Goal: Information Seeking & Learning: Learn about a topic

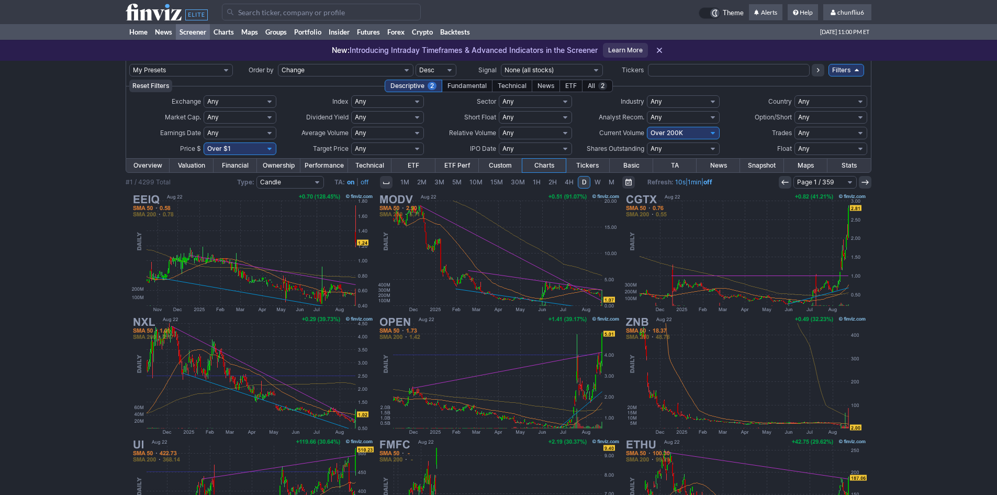
click at [270, 14] on input "Search" at bounding box center [321, 12] width 199 height 17
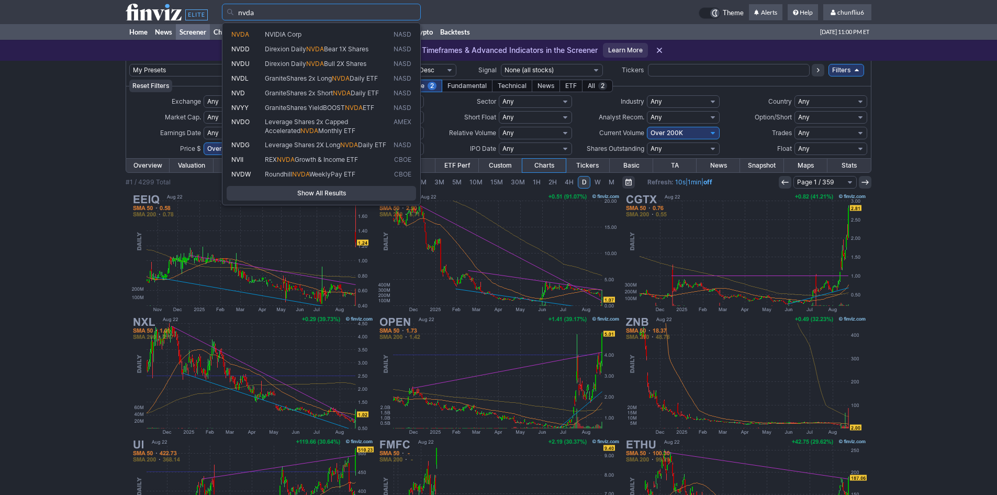
type input "nvda"
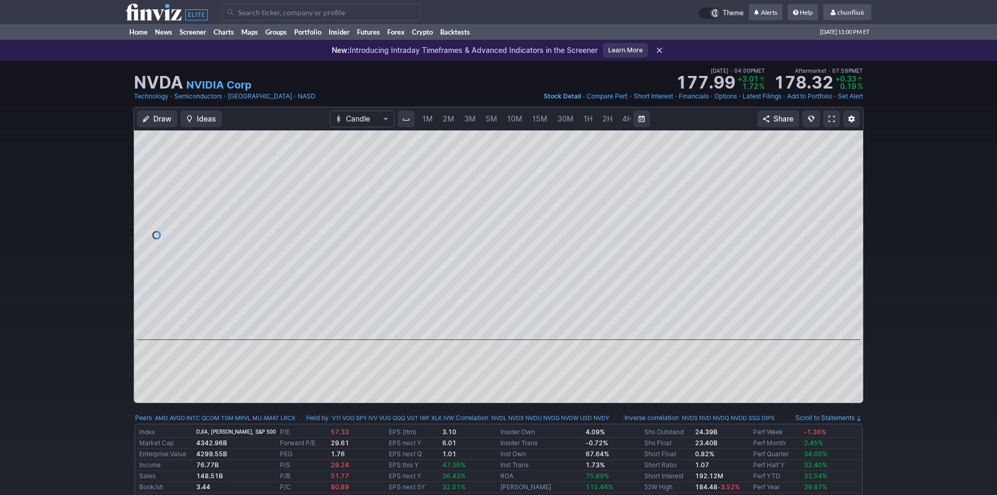
scroll to position [0, 57]
click at [831, 119] on span at bounding box center [831, 119] width 6 height 8
click at [288, 10] on input "Search" at bounding box center [321, 12] width 199 height 17
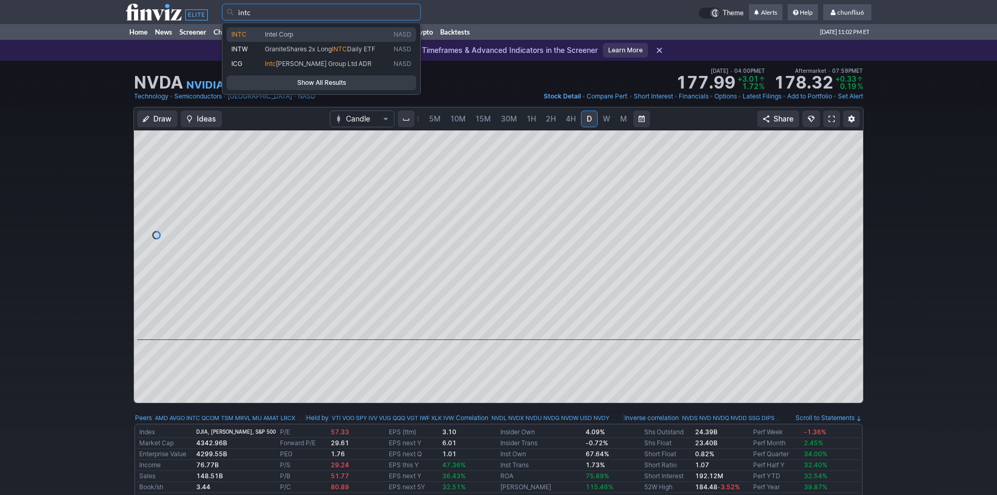
click at [252, 35] on span "INTC" at bounding box center [247, 34] width 33 height 9
type input "INTC"
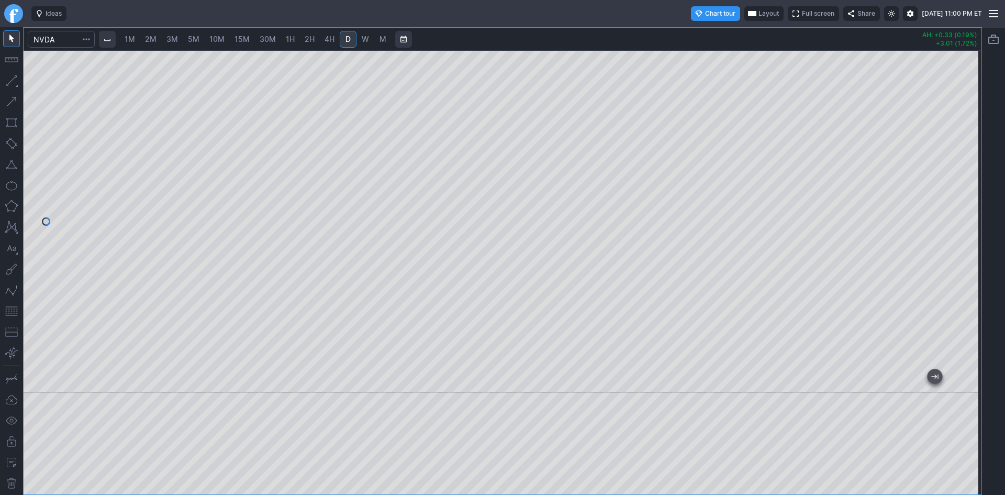
click at [152, 38] on span "2M" at bounding box center [151, 39] width 12 height 9
click at [218, 39] on span "10M" at bounding box center [216, 39] width 15 height 9
drag, startPoint x: 970, startPoint y: 114, endPoint x: 968, endPoint y: 104, distance: 9.6
click at [968, 104] on div at bounding box center [970, 219] width 22 height 316
drag, startPoint x: 969, startPoint y: 250, endPoint x: 972, endPoint y: 289, distance: 39.4
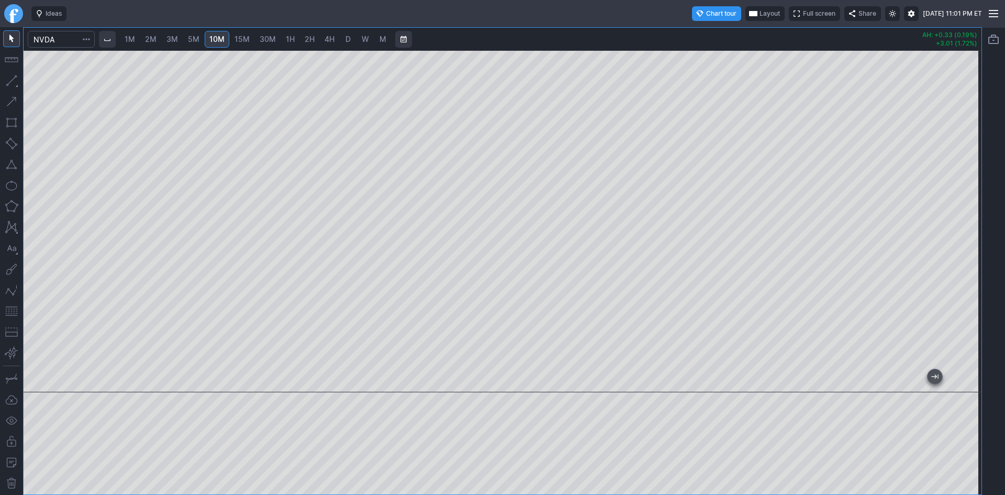
click at [972, 289] on div at bounding box center [970, 219] width 22 height 316
click at [351, 42] on span "D" at bounding box center [347, 39] width 5 height 9
click at [223, 38] on span "10M" at bounding box center [216, 39] width 15 height 9
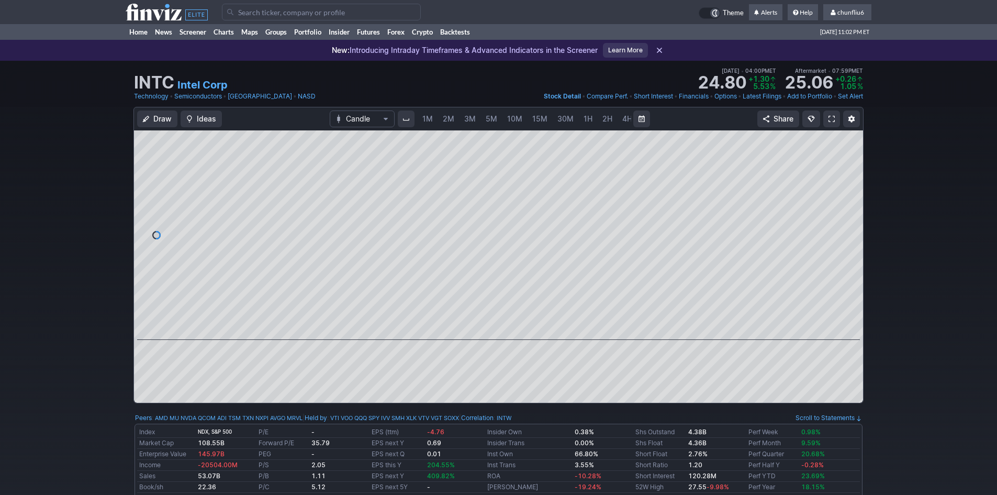
scroll to position [0, 57]
click at [833, 118] on span at bounding box center [831, 119] width 6 height 8
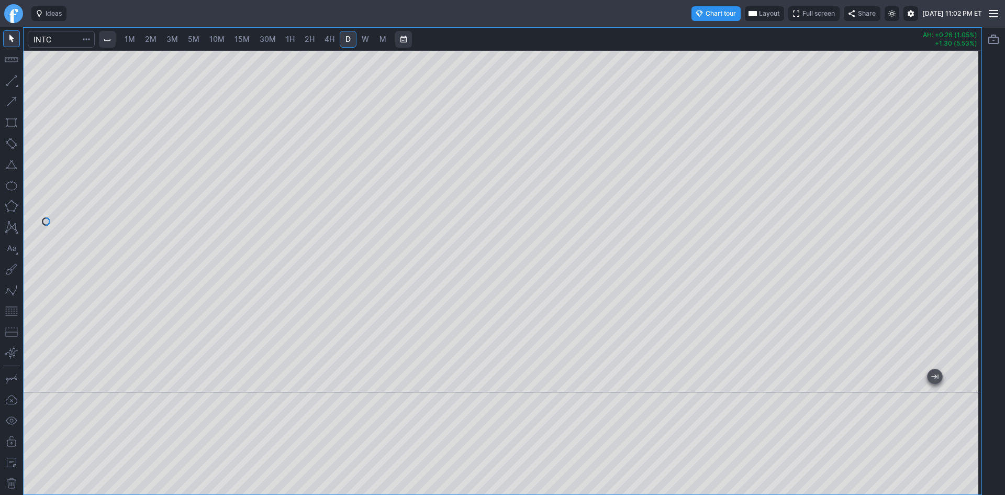
click at [218, 39] on span "10M" at bounding box center [216, 39] width 15 height 9
click at [6, 313] on button "button" at bounding box center [11, 310] width 17 height 17
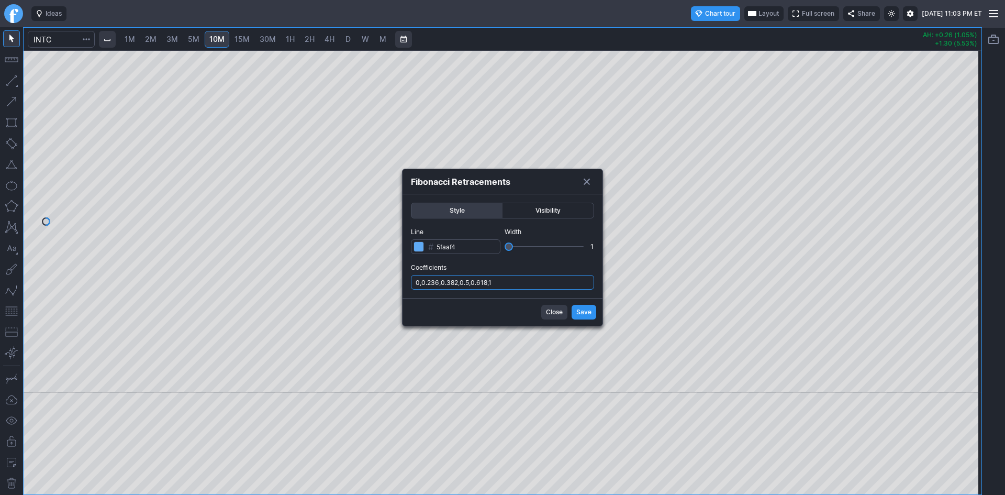
click at [551, 282] on input "0,0.236,0.382,0.5,0.618,1" at bounding box center [502, 282] width 183 height 15
type input "0,0.236,0.382,0.5,0.618,1,.786"
click at [580, 309] on span "Save" at bounding box center [583, 312] width 15 height 10
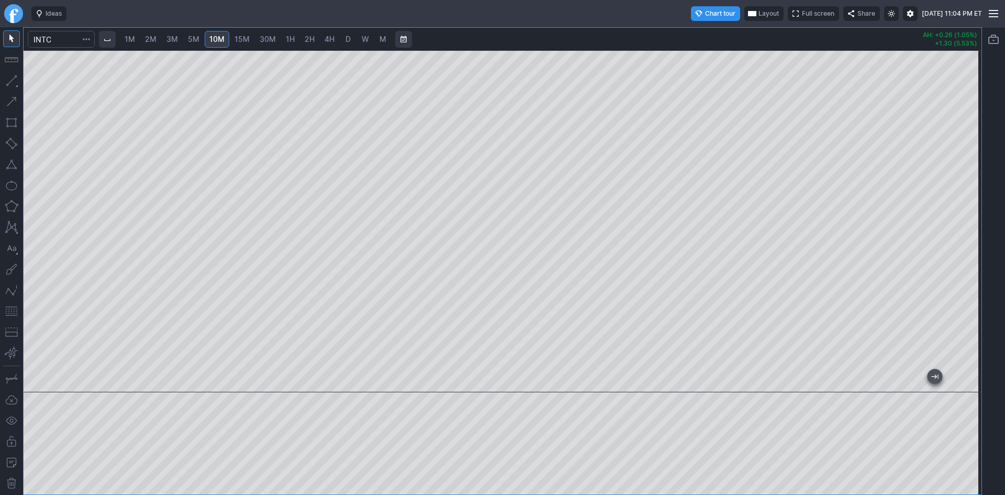
click at [950, 233] on div at bounding box center [503, 221] width 958 height 342
click at [274, 39] on span "30M" at bounding box center [268, 39] width 16 height 9
click at [61, 41] on input "Search" at bounding box center [61, 39] width 67 height 17
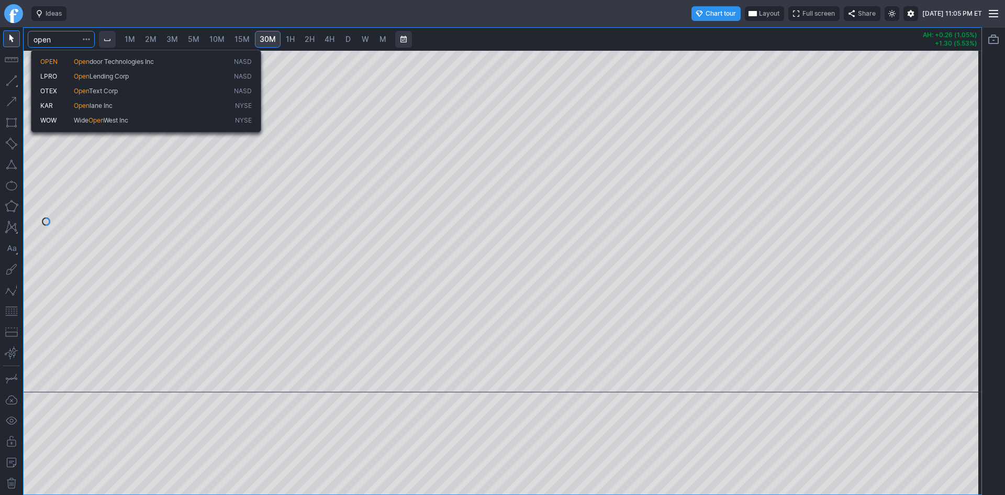
type input "open"
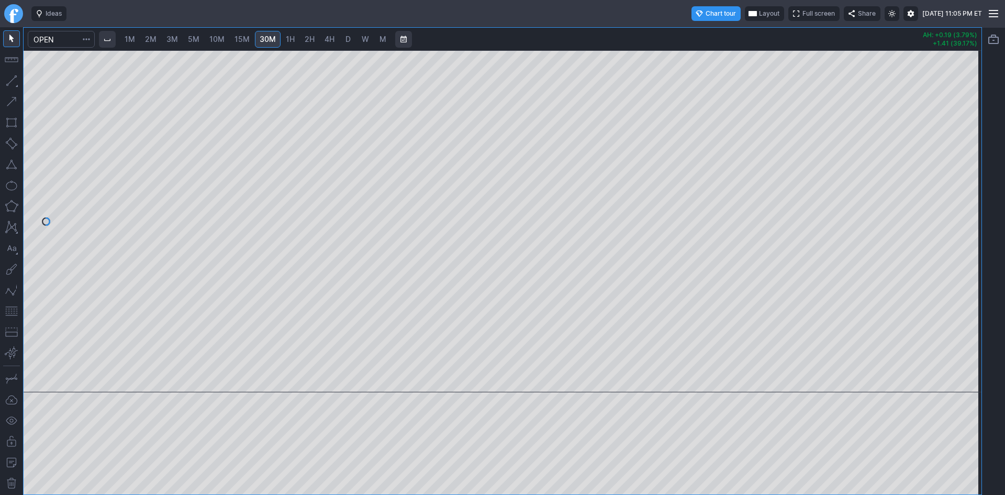
drag, startPoint x: 971, startPoint y: 209, endPoint x: 961, endPoint y: 274, distance: 65.1
click at [961, 274] on div at bounding box center [970, 219] width 22 height 316
click at [13, 311] on button "button" at bounding box center [11, 310] width 17 height 17
click at [345, 42] on span "D" at bounding box center [347, 39] width 7 height 10
drag, startPoint x: 974, startPoint y: 126, endPoint x: 976, endPoint y: 230, distance: 103.6
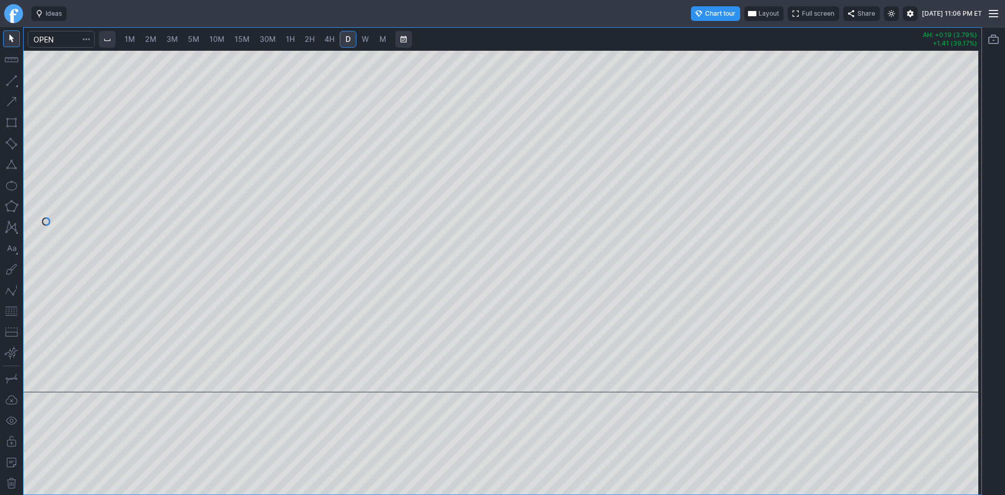
click at [976, 230] on div at bounding box center [970, 219] width 22 height 316
click at [10, 306] on button "button" at bounding box center [11, 310] width 17 height 17
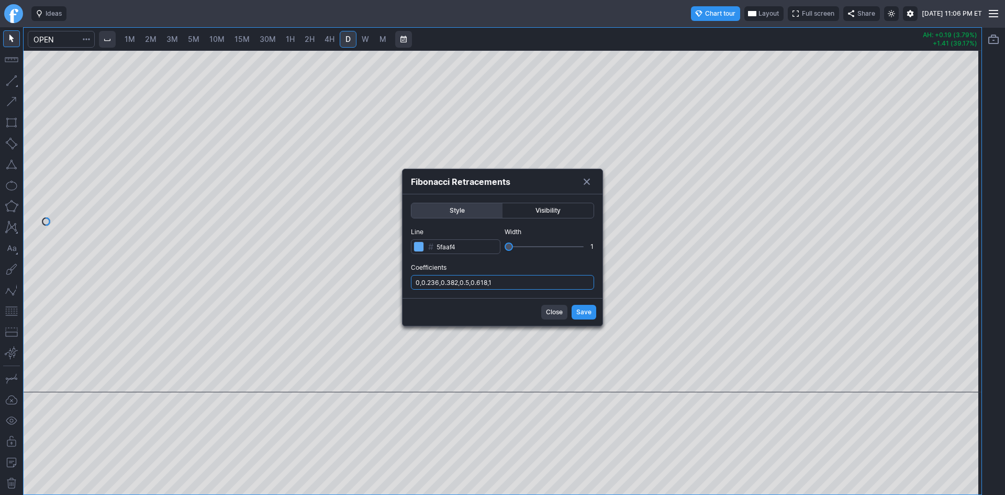
click at [520, 284] on input "0,0.236,0.382,0.5,0.618,1" at bounding box center [502, 282] width 183 height 15
type input "0,0.236,0.382,0.5,0.618,1,.786"
click at [575, 307] on button "Save" at bounding box center [583, 312] width 25 height 15
